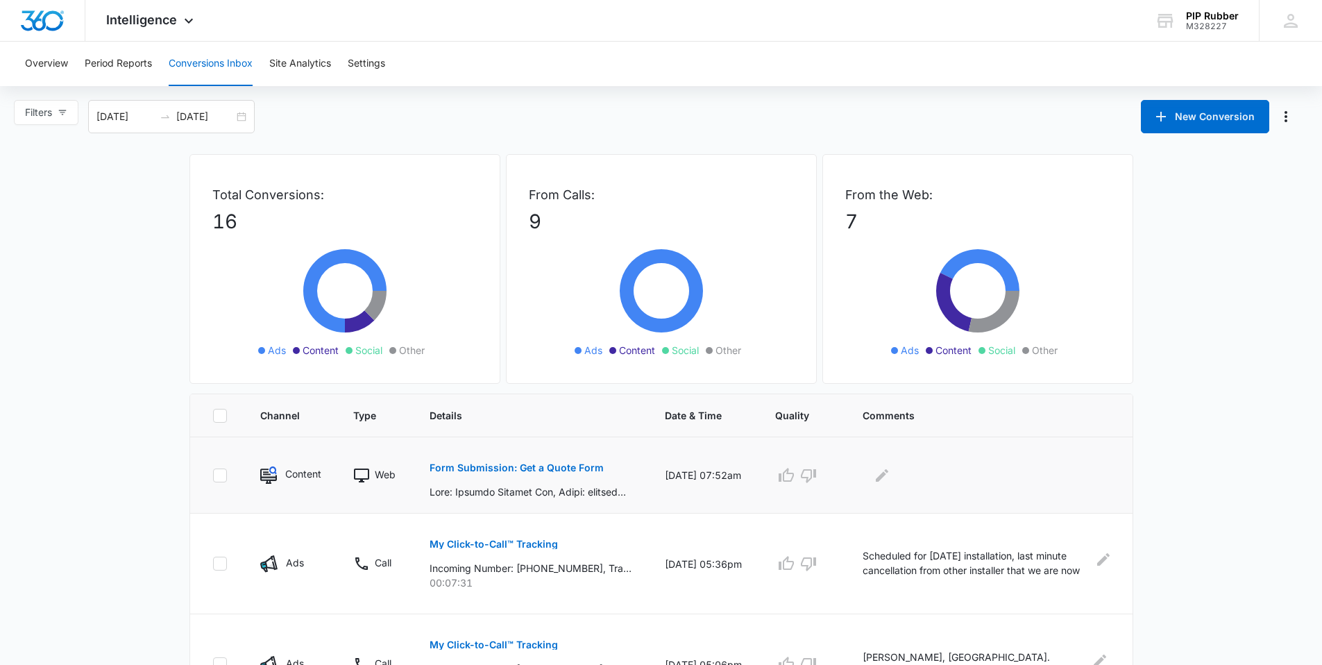
click at [524, 466] on p "Form Submission: Get a Quote Form" at bounding box center [516, 468] width 174 height 10
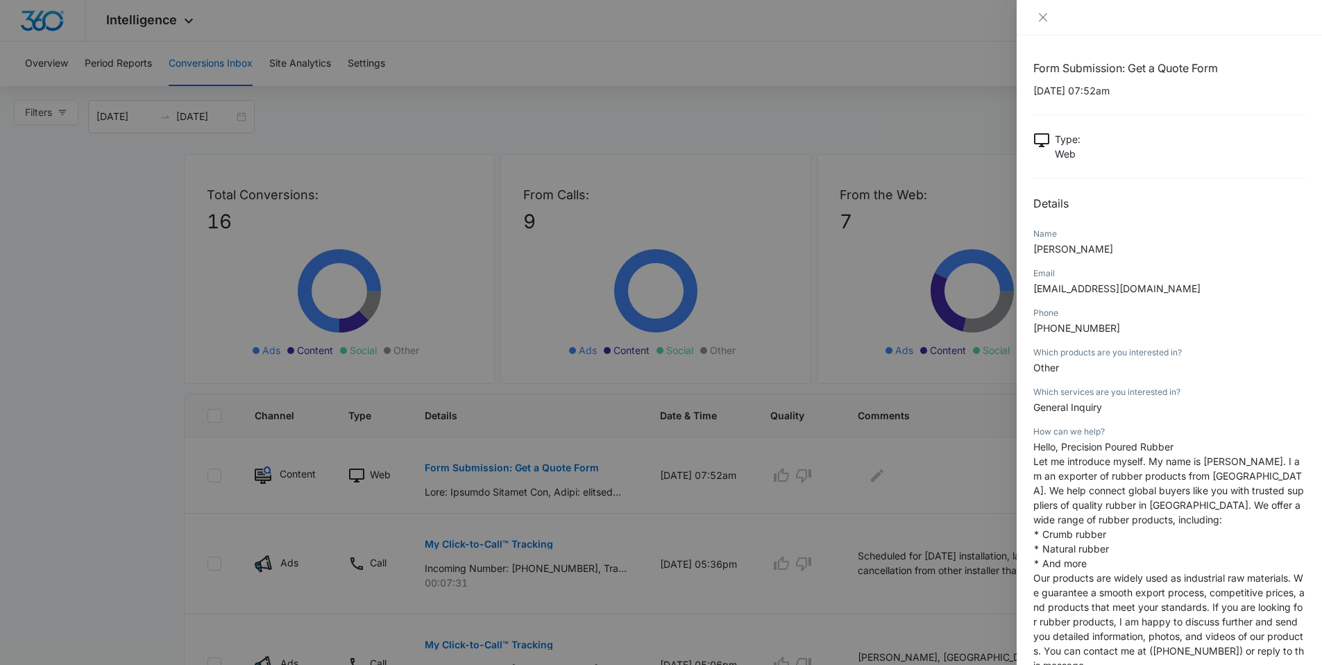
click at [964, 482] on div at bounding box center [661, 332] width 1322 height 665
